Goal: Task Accomplishment & Management: Use online tool/utility

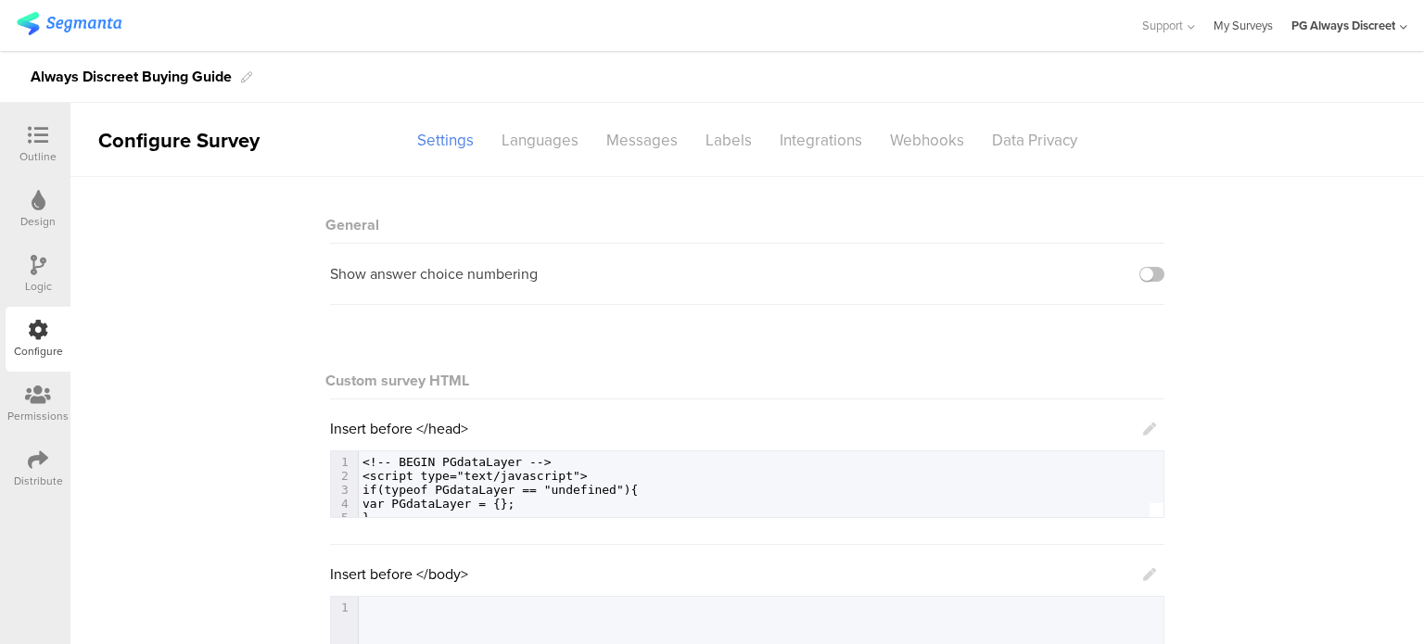
click at [1223, 23] on link "My Surveys" at bounding box center [1243, 25] width 59 height 51
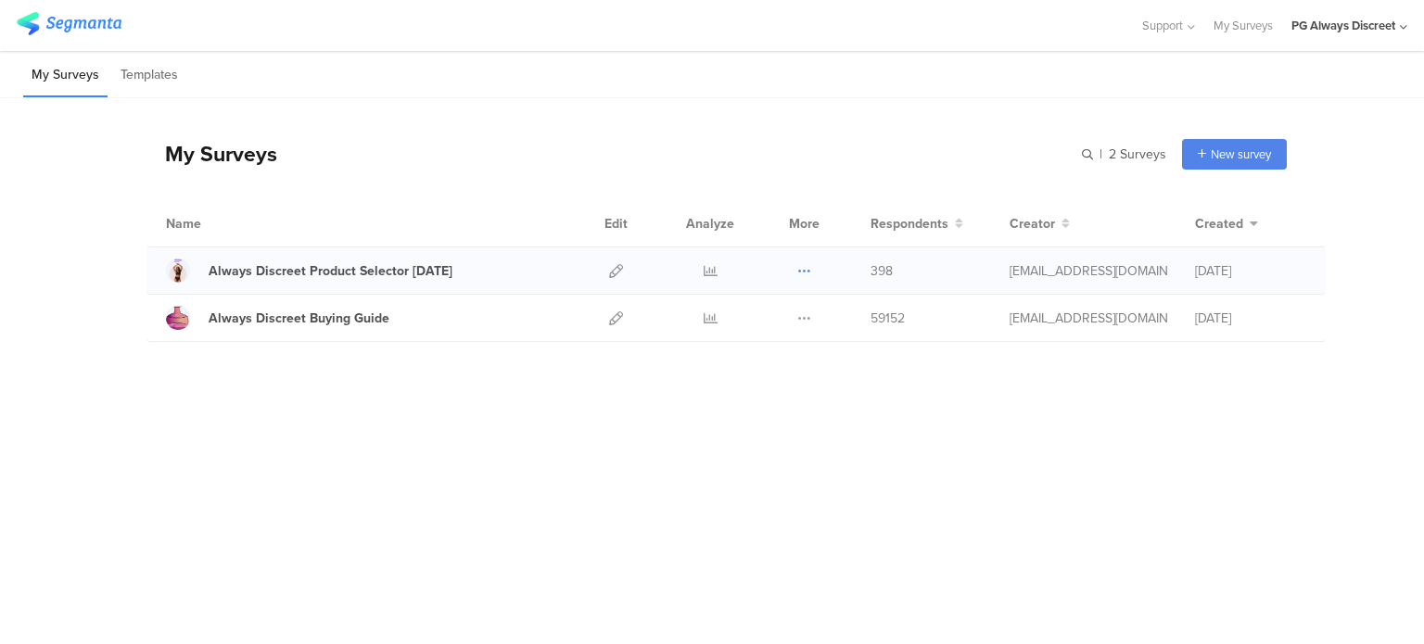
click at [801, 266] on icon at bounding box center [804, 271] width 14 height 14
click at [614, 270] on icon at bounding box center [616, 271] width 14 height 14
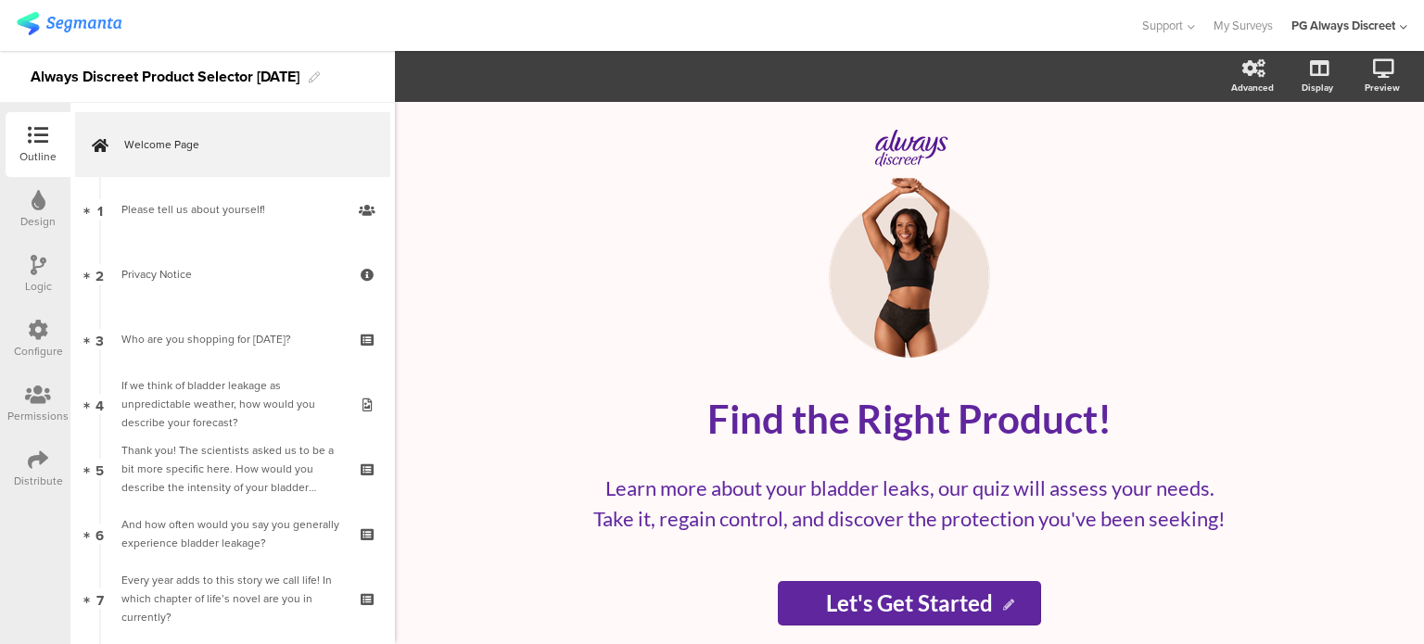
click at [31, 336] on icon at bounding box center [38, 330] width 20 height 20
